Goal: Task Accomplishment & Management: Manage account settings

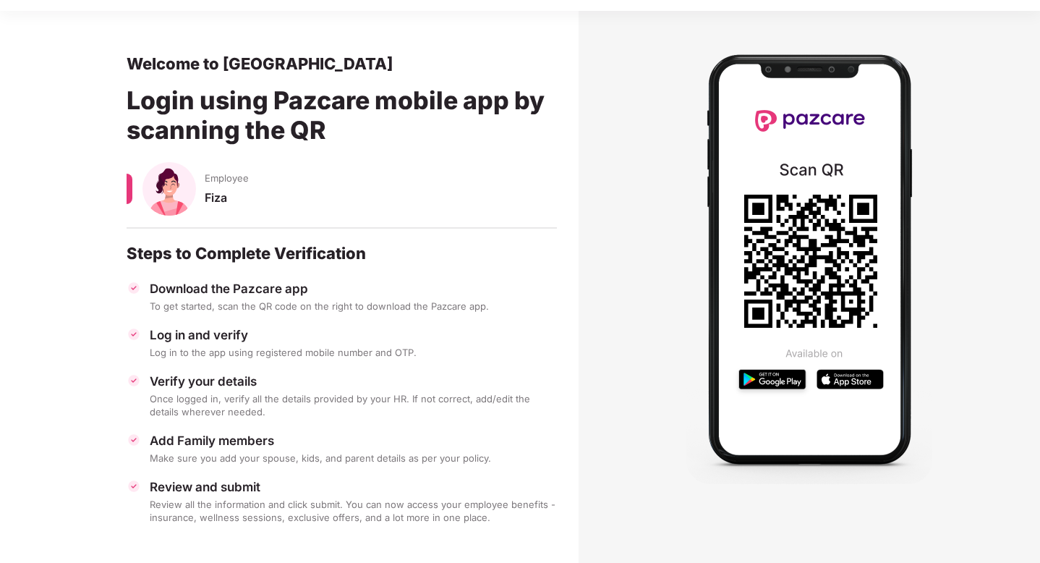
scroll to position [39, 0]
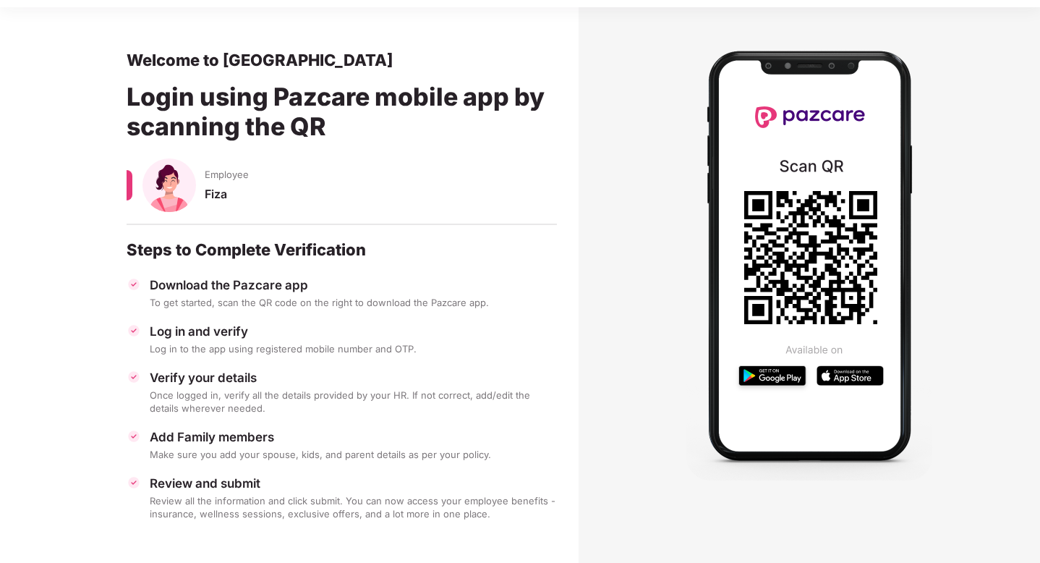
click at [175, 204] on img at bounding box center [169, 185] width 54 height 54
click at [772, 375] on img at bounding box center [809, 256] width 246 height 448
click at [832, 376] on img at bounding box center [809, 256] width 246 height 448
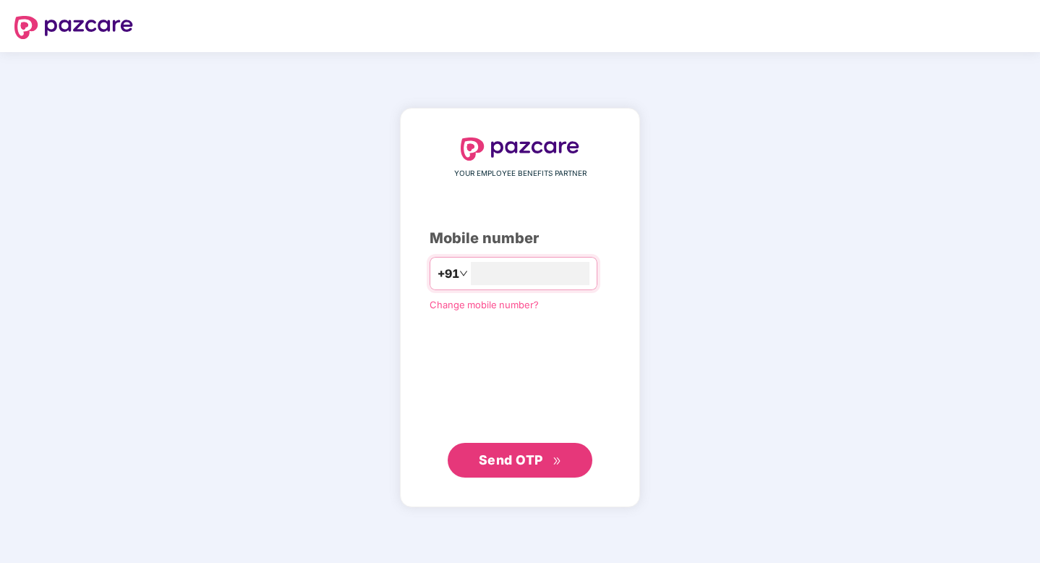
type input "**********"
click at [493, 453] on span "Send OTP" at bounding box center [511, 459] width 64 height 15
click at [499, 277] on input "number" at bounding box center [530, 273] width 119 height 23
type input "**********"
click at [501, 464] on span "Send OTP" at bounding box center [511, 459] width 64 height 15
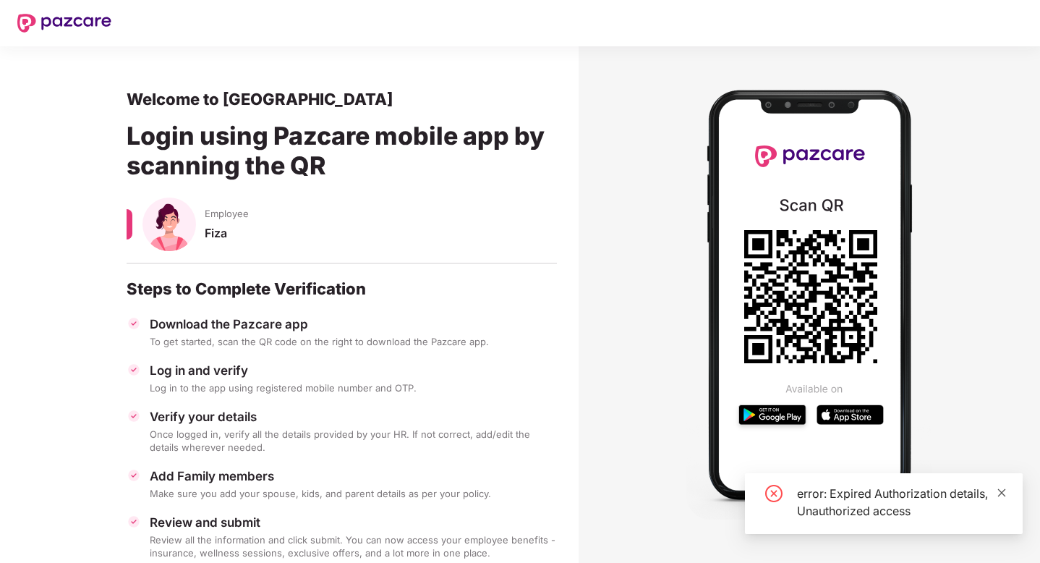
click at [1005, 492] on icon "close" at bounding box center [1002, 492] width 10 height 10
click at [777, 494] on icon "close-circle" at bounding box center [773, 493] width 17 height 17
click at [866, 528] on div "error: Expired Authorization details, Unauthorized access" at bounding box center [884, 503] width 278 height 61
click at [867, 523] on div "error: Expired Authorization details, Unauthorized access" at bounding box center [884, 503] width 278 height 61
click at [777, 422] on img at bounding box center [809, 295] width 246 height 448
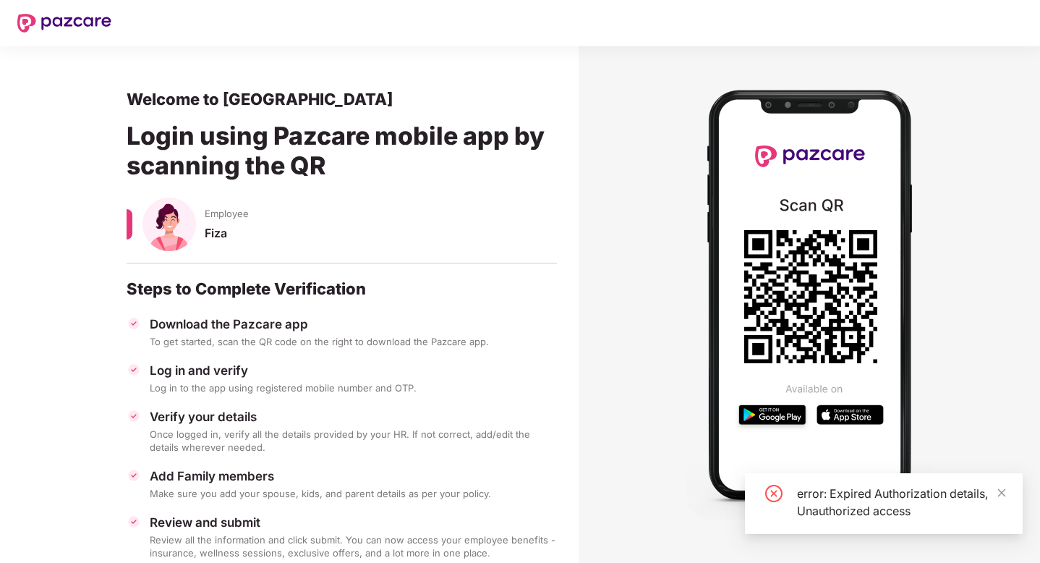
click at [777, 422] on img at bounding box center [809, 295] width 246 height 448
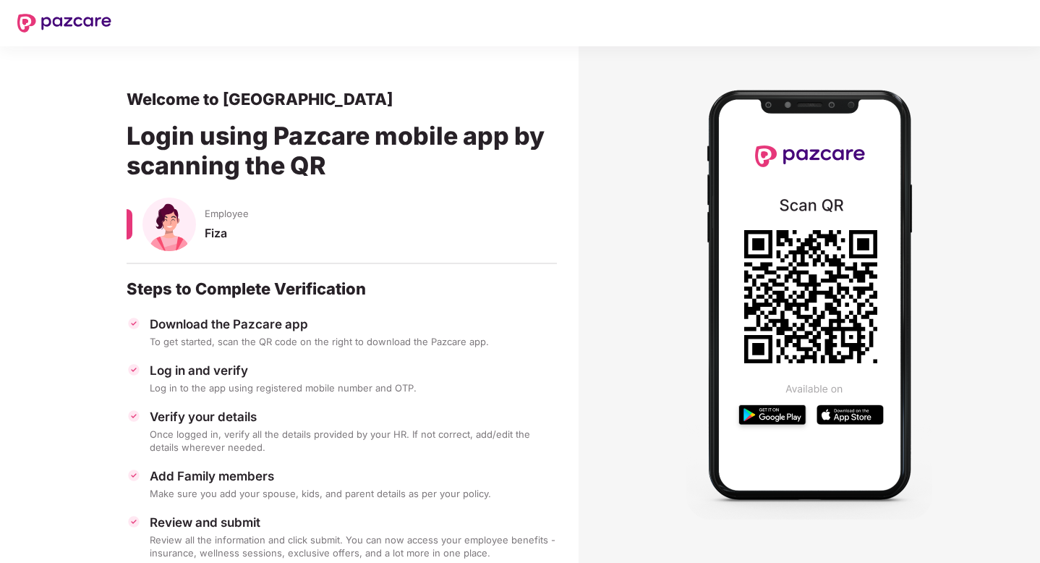
scroll to position [39, 0]
